Goal: Task Accomplishment & Management: Use online tool/utility

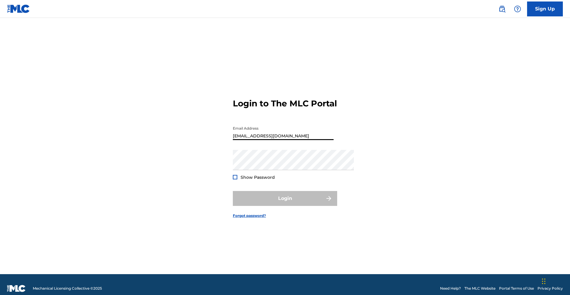
type input "[EMAIL_ADDRESS][DOMAIN_NAME]"
click at [438, 70] on div "Login to The MLC Portal Email Address [EMAIL_ADDRESS][DOMAIN_NAME] Password Sho…" at bounding box center [284, 153] width 417 height 241
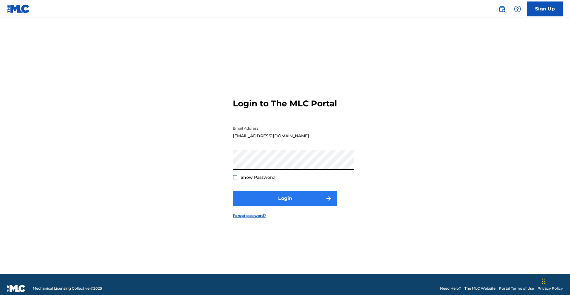
click at [325, 206] on button "Login" at bounding box center [285, 198] width 104 height 15
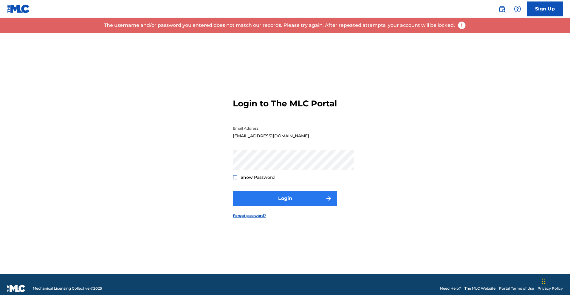
click at [310, 206] on button "Login" at bounding box center [285, 198] width 104 height 15
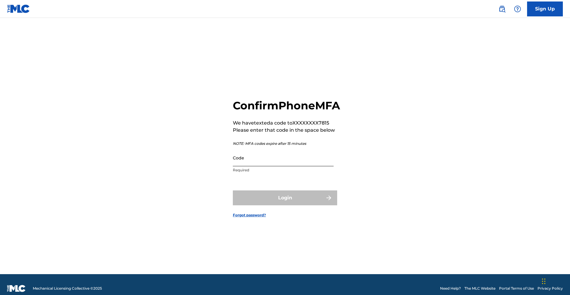
click at [290, 158] on input "Code" at bounding box center [283, 157] width 101 height 17
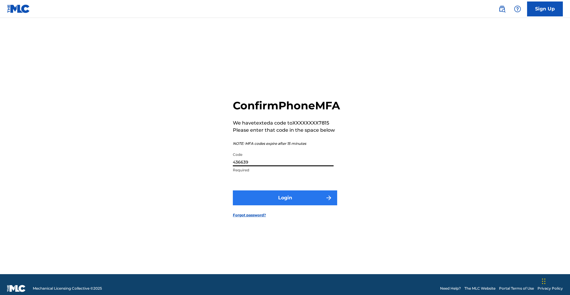
type input "436639"
click at [308, 202] on button "Login" at bounding box center [285, 197] width 104 height 15
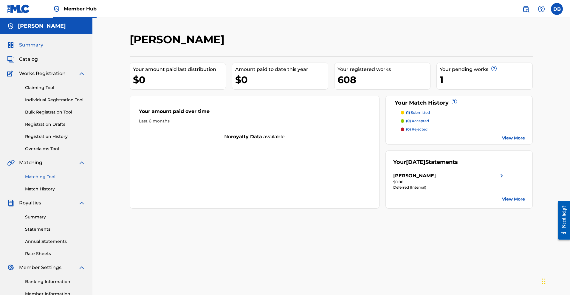
click at [58, 180] on link "Matching Tool" at bounding box center [55, 177] width 60 height 6
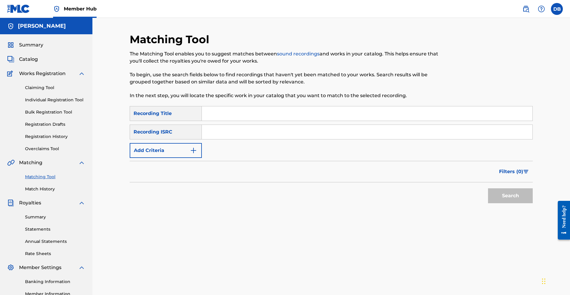
click at [216, 121] on input "Search Form" at bounding box center [367, 113] width 330 height 14
click at [67, 103] on link "Individual Registration Tool" at bounding box center [55, 100] width 60 height 6
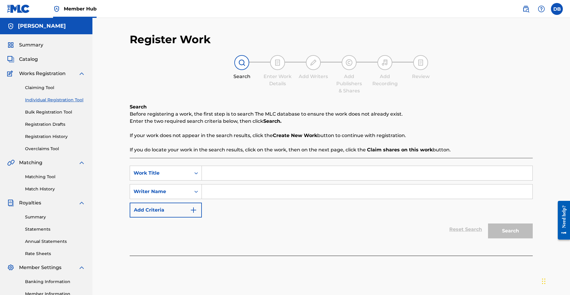
click at [243, 180] on input "Search Form" at bounding box center [367, 173] width 330 height 14
type input ""Freedom is not free""
click at [240, 199] on input "Search Form" at bounding box center [367, 191] width 330 height 14
type input "Mykal rose"
click at [532, 238] on button "Search" at bounding box center [510, 230] width 45 height 15
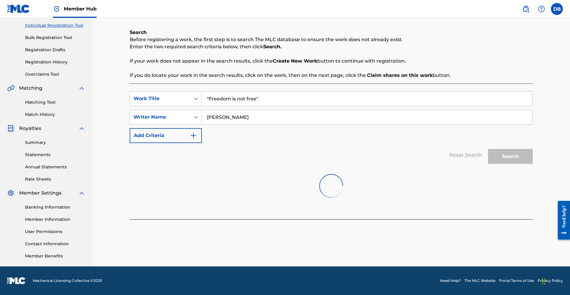
scroll to position [116, 0]
click at [40, 99] on link "Matching Tool" at bounding box center [55, 102] width 60 height 6
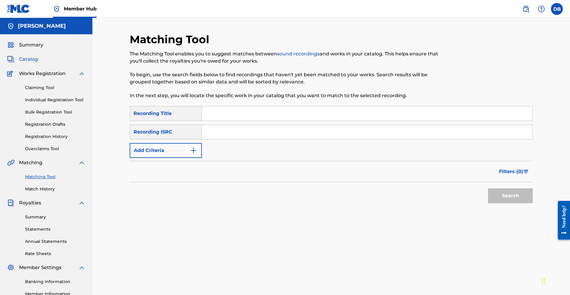
click at [38, 63] on span "Catalog" at bounding box center [28, 59] width 19 height 7
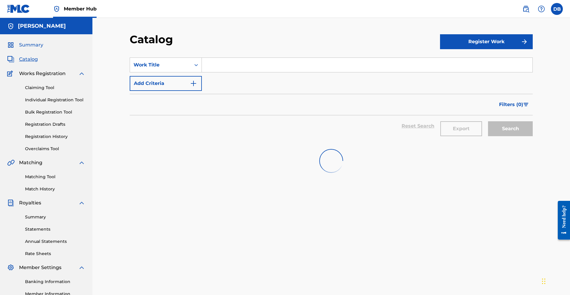
click at [36, 49] on span "Summary" at bounding box center [31, 44] width 24 height 7
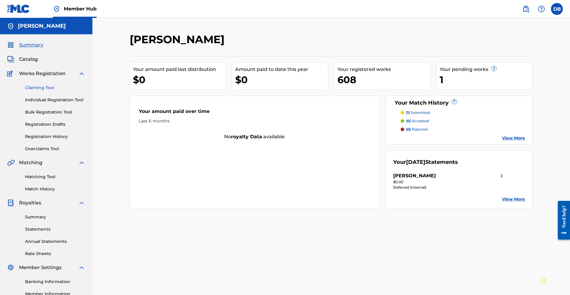
click at [47, 91] on link "Claiming Tool" at bounding box center [55, 88] width 60 height 6
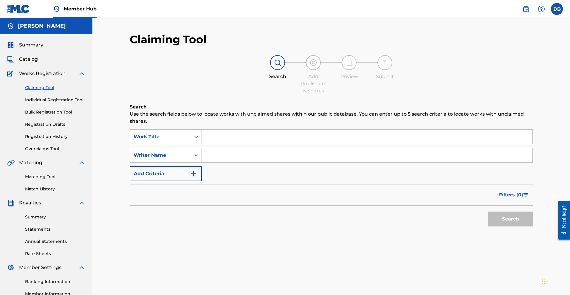
click at [218, 144] on input "Search Form" at bounding box center [367, 137] width 330 height 14
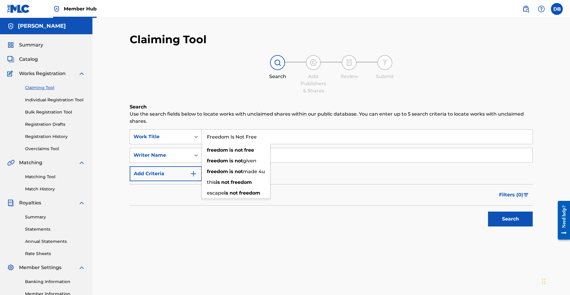
type input "Freedom Is Not Free"
click at [503, 226] on button "Search" at bounding box center [510, 219] width 45 height 15
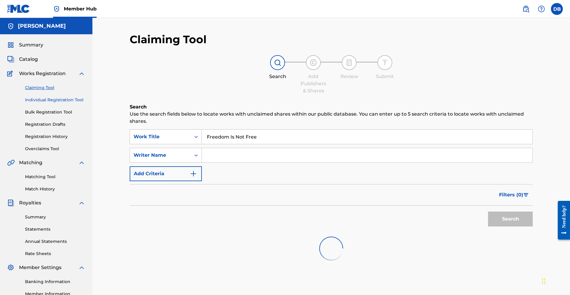
click at [85, 103] on link "Individual Registration Tool" at bounding box center [55, 100] width 60 height 6
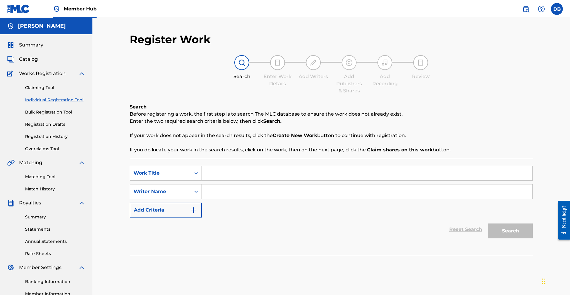
click at [224, 180] on input "Search Form" at bounding box center [367, 173] width 330 height 14
type input "freedom is not free"
click at [51, 91] on link "Claiming Tool" at bounding box center [55, 88] width 60 height 6
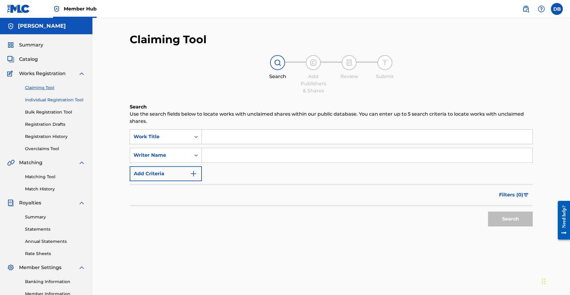
click at [77, 103] on link "Individual Registration Tool" at bounding box center [55, 100] width 60 height 6
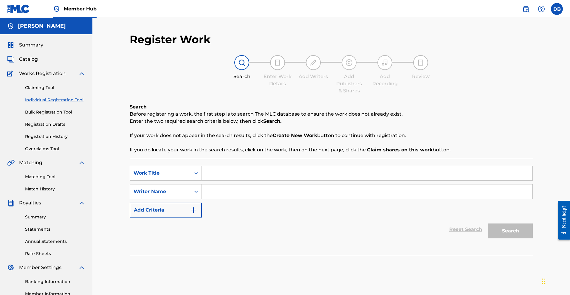
click at [213, 180] on input "Search Form" at bounding box center [367, 173] width 330 height 14
type input "F"
type input ""Freedom is not free""
click at [43, 91] on link "Claiming Tool" at bounding box center [55, 88] width 60 height 6
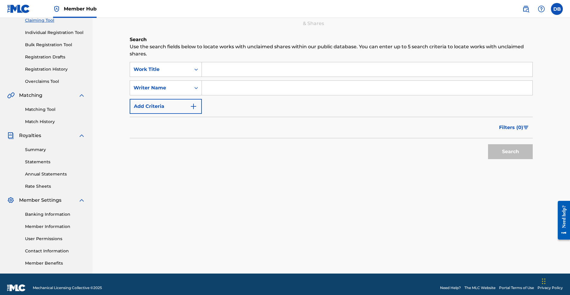
scroll to position [73, 0]
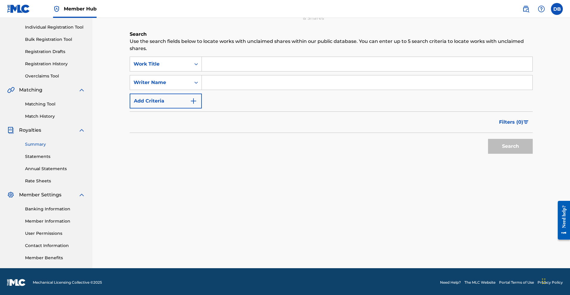
click at [43, 147] on link "Summary" at bounding box center [55, 144] width 60 height 6
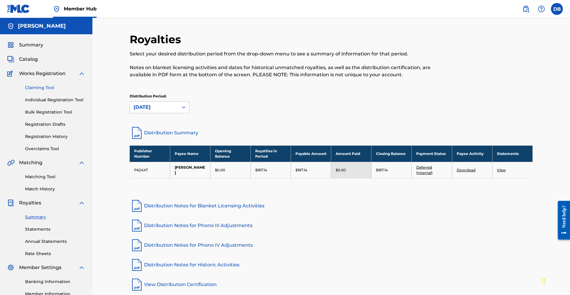
click at [48, 91] on link "Claiming Tool" at bounding box center [55, 88] width 60 height 6
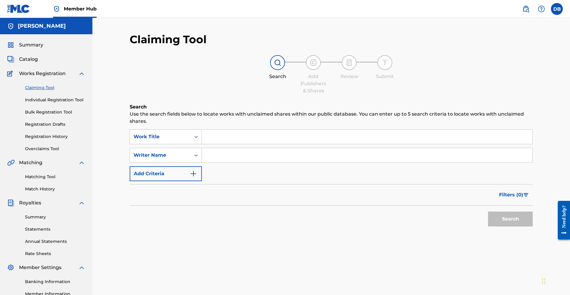
click at [465, 143] on input "Search Form" at bounding box center [367, 137] width 330 height 14
type input "f"
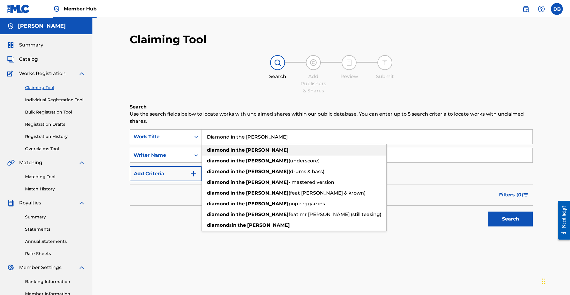
click at [310, 155] on div "diamond in the ruff" at bounding box center [294, 150] width 184 height 11
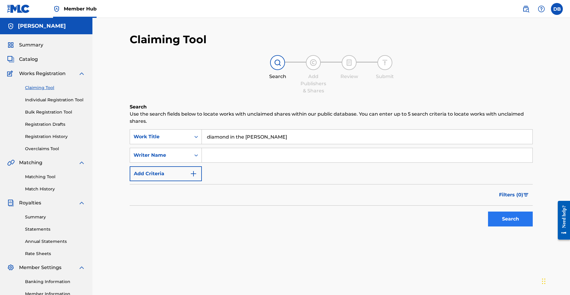
click at [488, 226] on button "Search" at bounding box center [510, 219] width 45 height 15
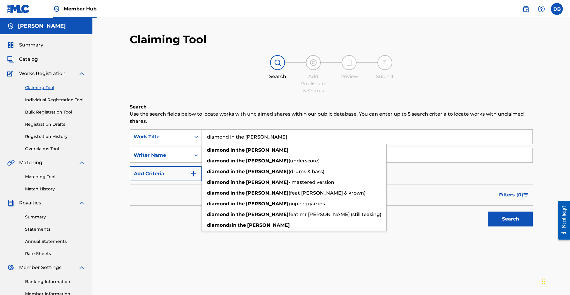
drag, startPoint x: 298, startPoint y: 147, endPoint x: 207, endPoint y: 142, distance: 91.3
click at [207, 142] on input "diamond in the ruff" at bounding box center [367, 137] width 330 height 14
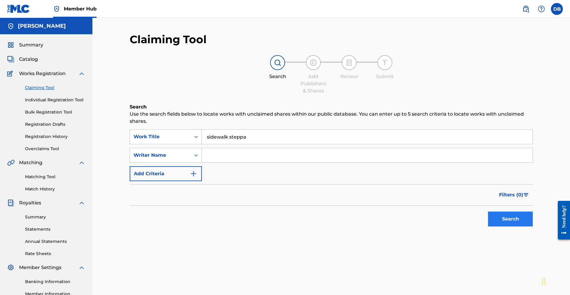
type input "sidewalk steppa"
click at [488, 226] on button "Search" at bounding box center [510, 219] width 45 height 15
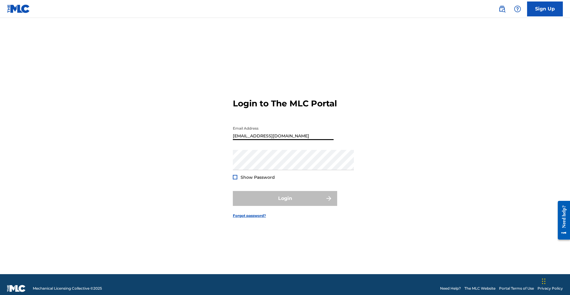
type input "[EMAIL_ADDRESS][DOMAIN_NAME]"
click at [361, 45] on div "Login to The MLC Portal Email Address dbakerjd@gmail.com Password Show Password…" at bounding box center [284, 153] width 417 height 241
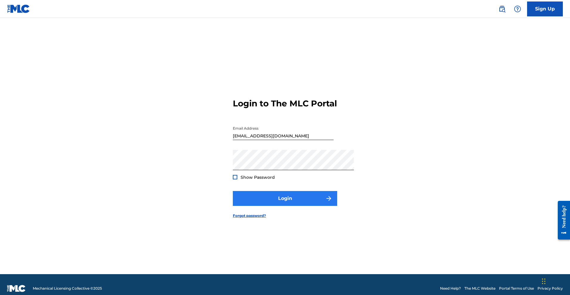
click at [329, 206] on button "Login" at bounding box center [285, 198] width 104 height 15
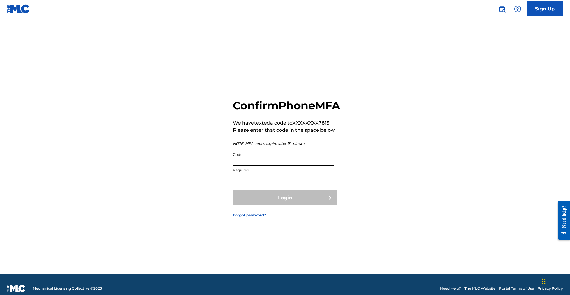
click at [311, 162] on input "Code" at bounding box center [283, 157] width 101 height 17
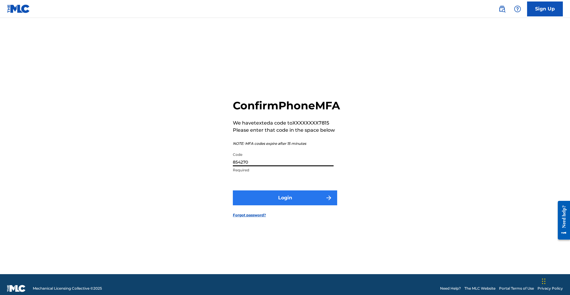
type input "854270"
click at [311, 204] on button "Login" at bounding box center [285, 197] width 104 height 15
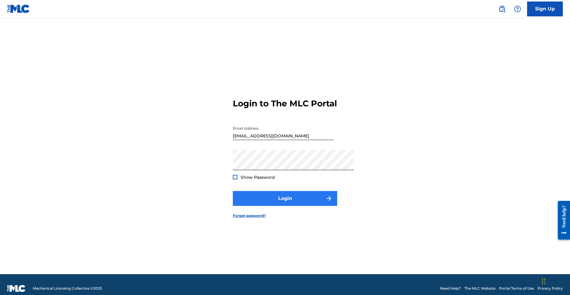
click at [306, 206] on button "Login" at bounding box center [285, 198] width 104 height 15
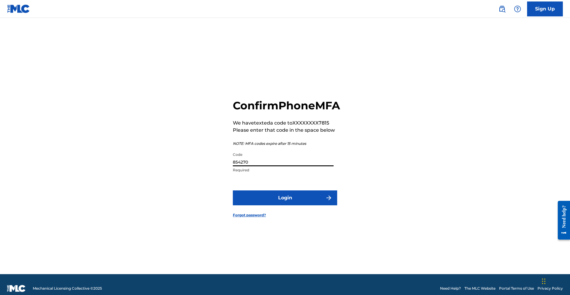
click at [298, 160] on input "854270" at bounding box center [283, 157] width 101 height 17
drag, startPoint x: 298, startPoint y: 160, endPoint x: 210, endPoint y: 161, distance: 88.2
click at [210, 161] on div "Confirm Phone MFA We have texted a code to XXXXXXXX7815 Please enter that code …" at bounding box center [284, 153] width 417 height 241
type input "244834"
click at [246, 205] on button "Login" at bounding box center [285, 197] width 104 height 15
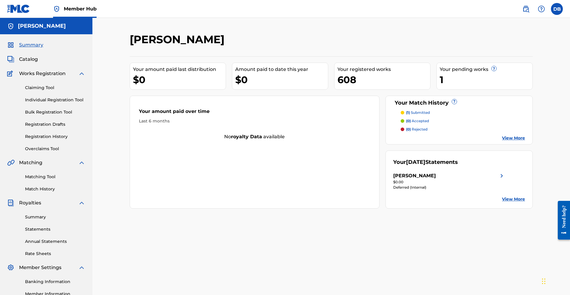
click at [525, 141] on link "View More" at bounding box center [513, 138] width 23 height 6
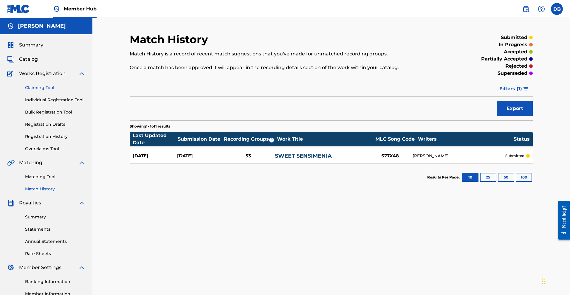
click at [45, 91] on link "Claiming Tool" at bounding box center [55, 88] width 60 height 6
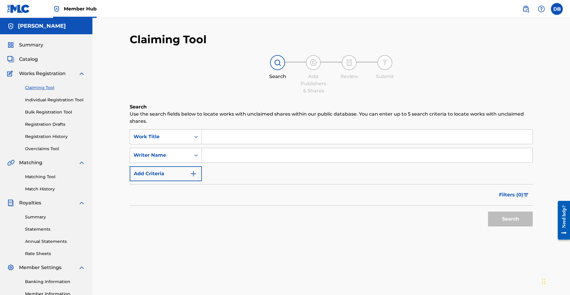
click at [217, 144] on input "Search Form" at bounding box center [367, 137] width 330 height 14
click at [211, 140] on input "Freedom is not free"" at bounding box center [367, 137] width 330 height 14
type input ""Freedom is not free""
click at [492, 226] on button "Search" at bounding box center [510, 219] width 45 height 15
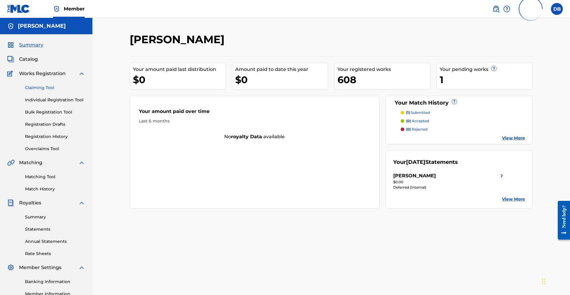
click at [48, 91] on link "Claiming Tool" at bounding box center [55, 88] width 60 height 6
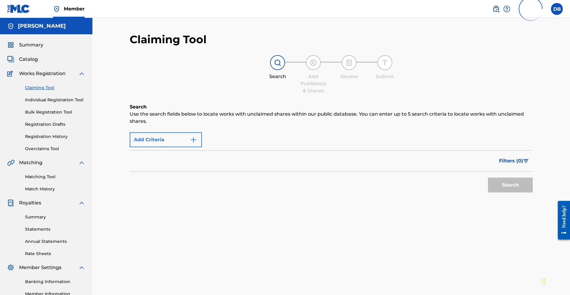
click at [179, 147] on button "Add Criteria" at bounding box center [166, 139] width 72 height 15
click at [201, 147] on button "Add Criteria" at bounding box center [166, 139] width 72 height 15
click at [194, 143] on img "Search Form" at bounding box center [193, 139] width 7 height 7
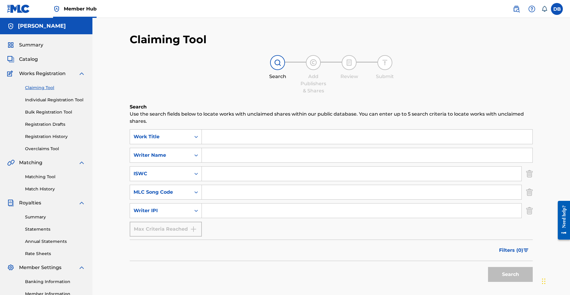
click at [220, 144] on input "Search Form" at bounding box center [367, 137] width 330 height 14
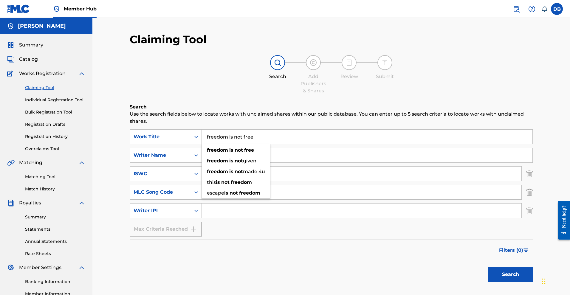
type input "freedom is not free"
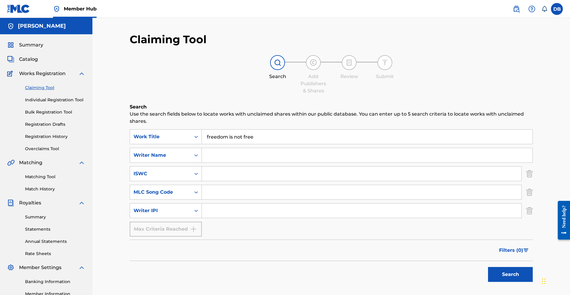
click at [215, 94] on div "Search Add Publishers & Shares Review Submit" at bounding box center [331, 74] width 403 height 39
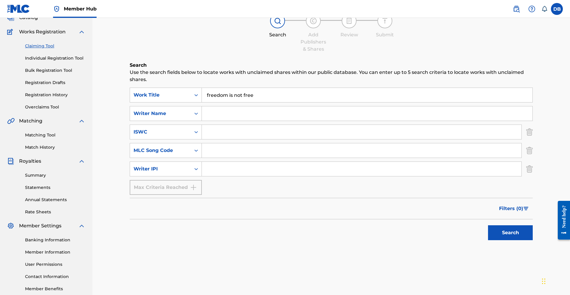
scroll to position [75, 0]
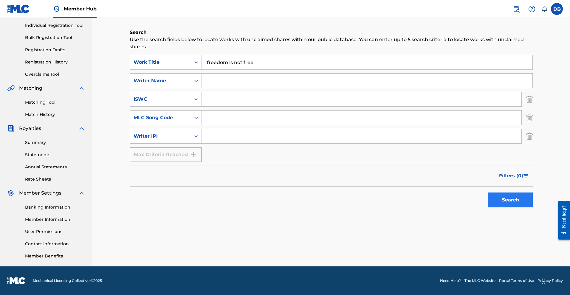
click at [502, 207] on button "Search" at bounding box center [510, 199] width 45 height 15
